Goal: Task Accomplishment & Management: Manage account settings

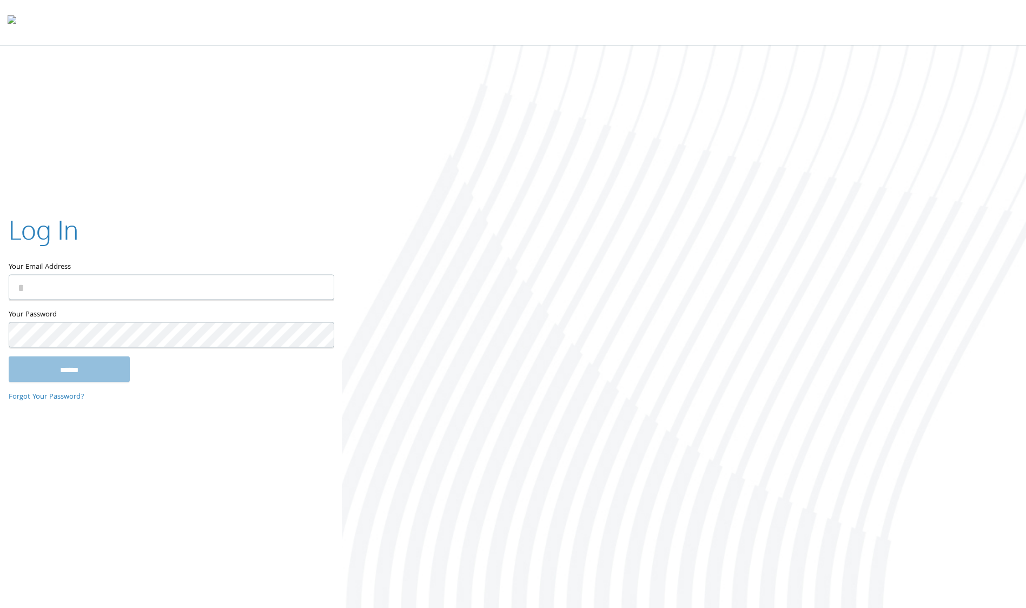
type input "**********"
click at [65, 365] on input "******" at bounding box center [69, 369] width 121 height 26
type input "**********"
click at [57, 368] on input "******" at bounding box center [69, 369] width 121 height 26
